Goal: Information Seeking & Learning: Understand process/instructions

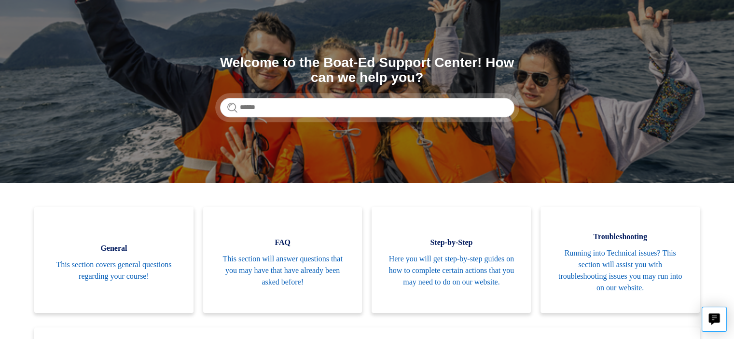
scroll to position [70, 0]
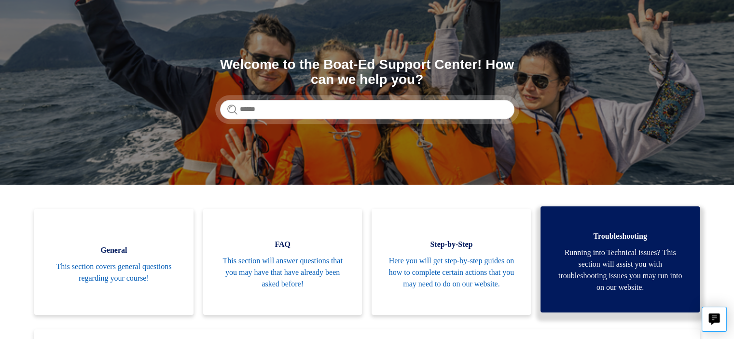
click at [614, 270] on span "Running into Technical issues? This section will assist you with troubleshootin…" at bounding box center [620, 270] width 130 height 46
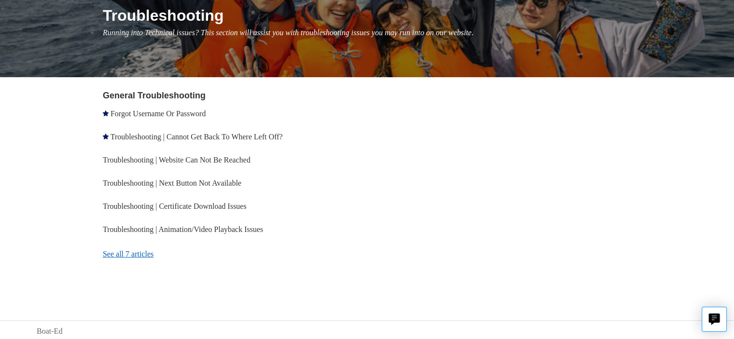
scroll to position [125, 0]
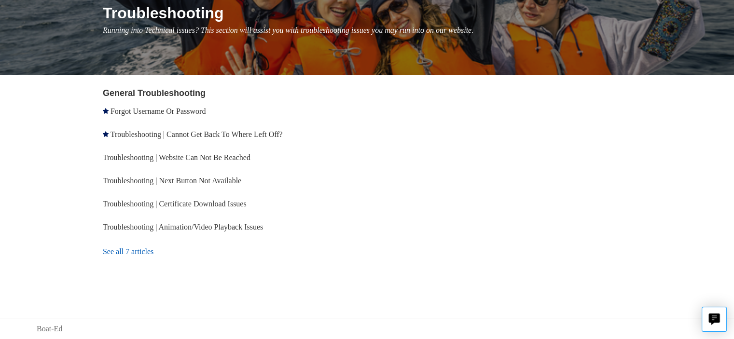
click at [131, 248] on link "See all 7 articles" at bounding box center [236, 252] width 267 height 26
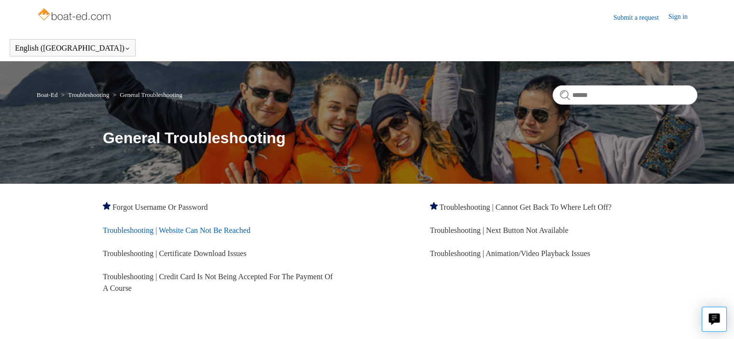
click at [195, 230] on link "Troubleshooting | Website Can Not Be Reached" at bounding box center [177, 230] width 148 height 8
